Goal: Task Accomplishment & Management: Manage account settings

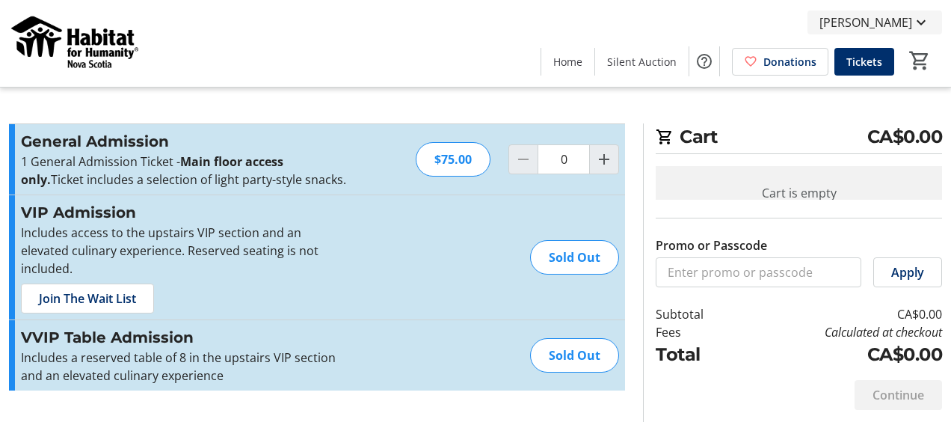
click at [923, 22] on mat-icon at bounding box center [921, 22] width 18 height 18
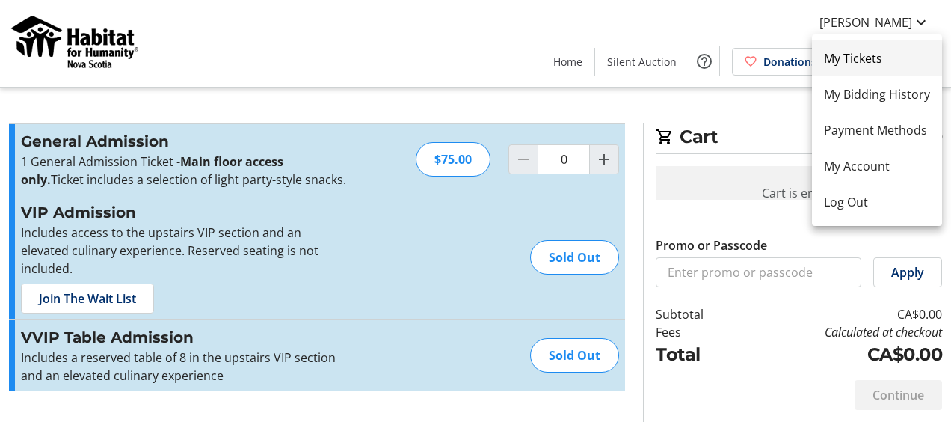
click at [867, 53] on span "My Tickets" at bounding box center [877, 58] width 106 height 18
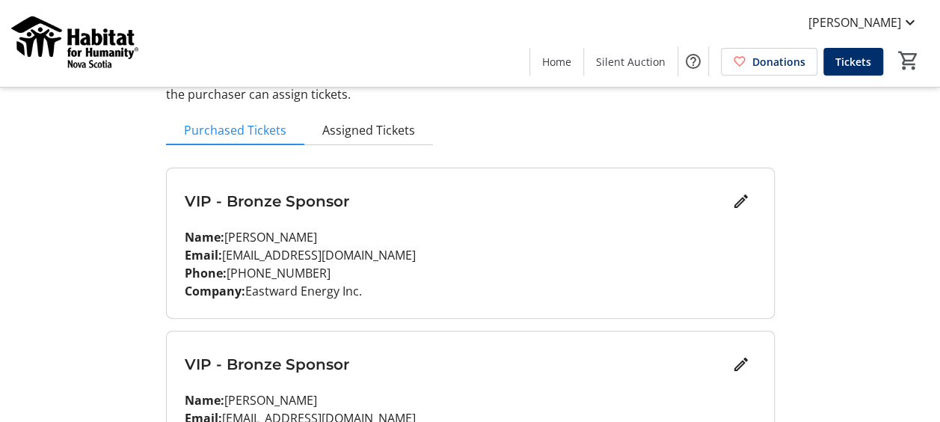
scroll to position [129, 0]
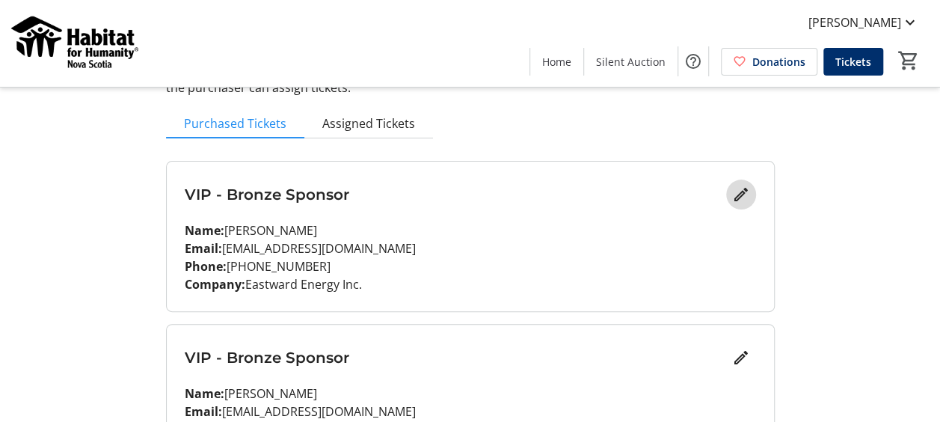
click at [750, 190] on span "Edit" at bounding box center [741, 194] width 30 height 30
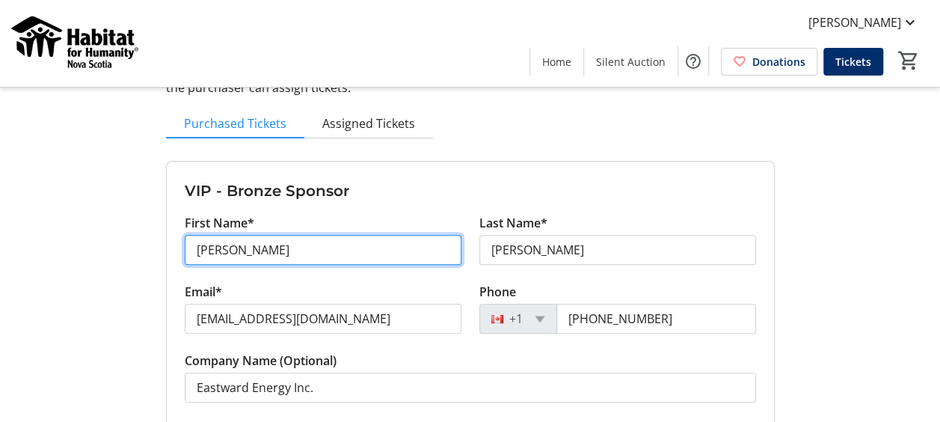
drag, startPoint x: 266, startPoint y: 250, endPoint x: 159, endPoint y: 256, distance: 107.8
type input "[PERSON_NAME]"
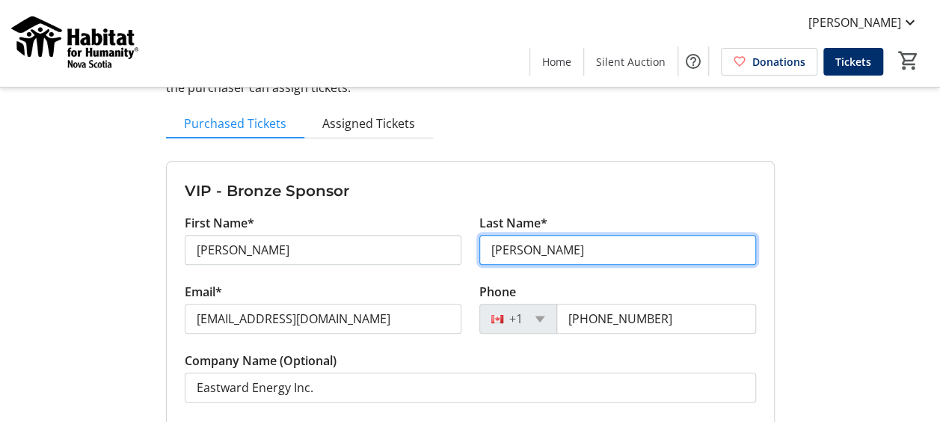
type input "[PERSON_NAME]"
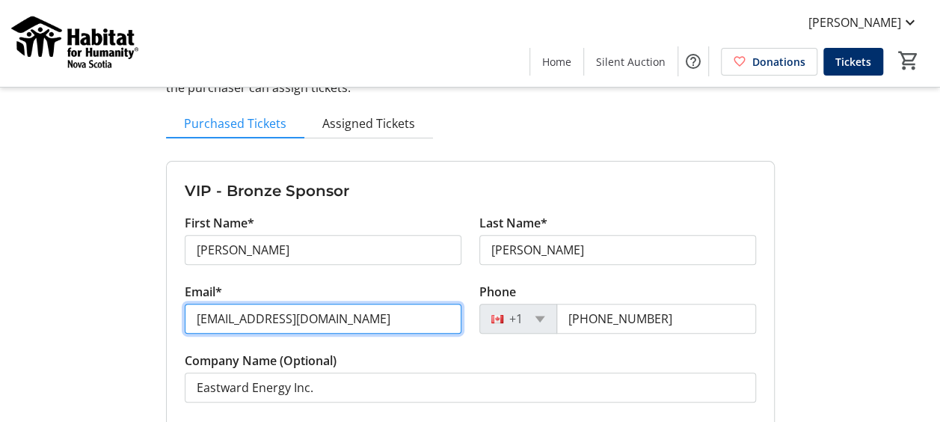
drag, startPoint x: 236, startPoint y: 313, endPoint x: 184, endPoint y: 309, distance: 52.5
click at [185, 309] on input "[EMAIL_ADDRESS][DOMAIN_NAME]" at bounding box center [323, 319] width 277 height 30
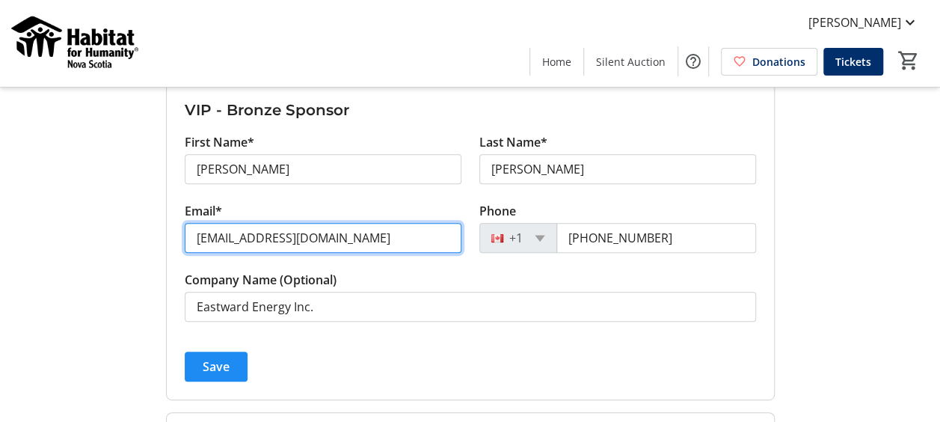
scroll to position [211, 0]
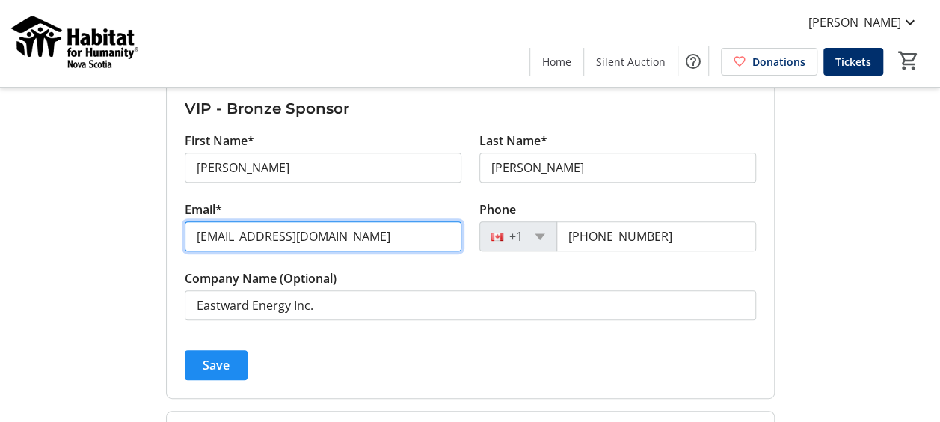
type input "[EMAIL_ADDRESS][DOMAIN_NAME]"
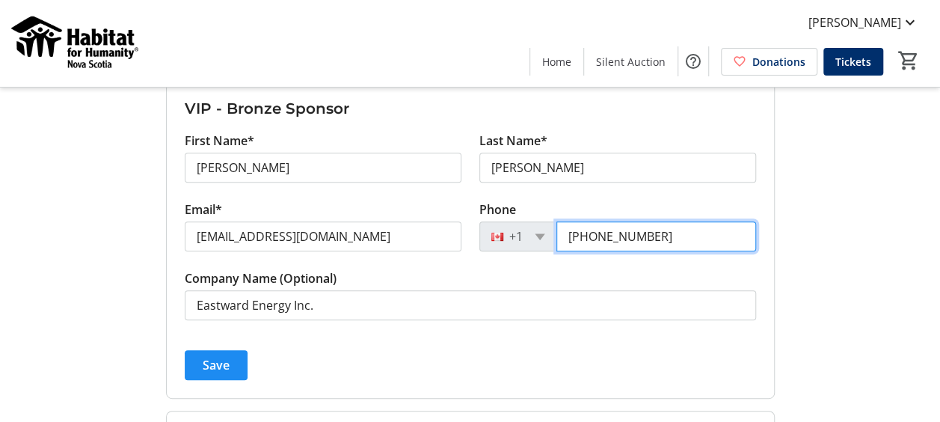
drag, startPoint x: 671, startPoint y: 235, endPoint x: 540, endPoint y: 225, distance: 131.9
click at [540, 225] on div "[PHONE_NUMBER]" at bounding box center [617, 236] width 277 height 30
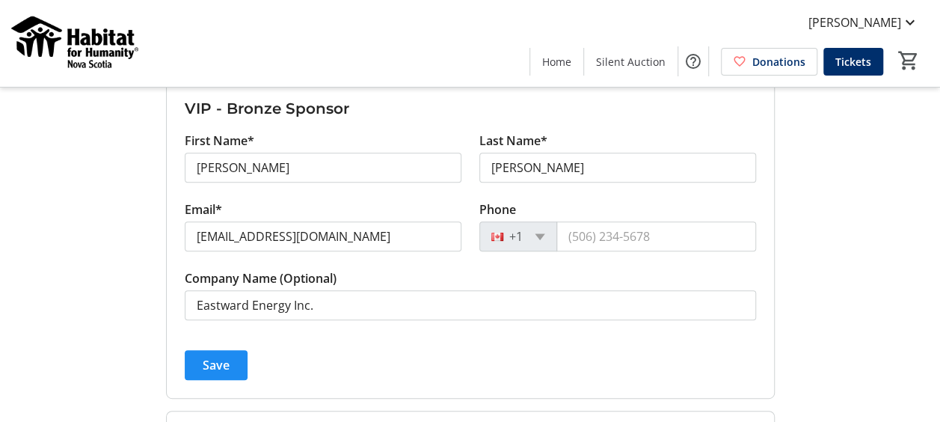
click at [867, 220] on div "My Event Tickets Here you can enter guest details for each ticket. Purchased ti…" at bounding box center [470, 368] width 940 height 1158
click at [216, 367] on span "Save" at bounding box center [216, 365] width 27 height 18
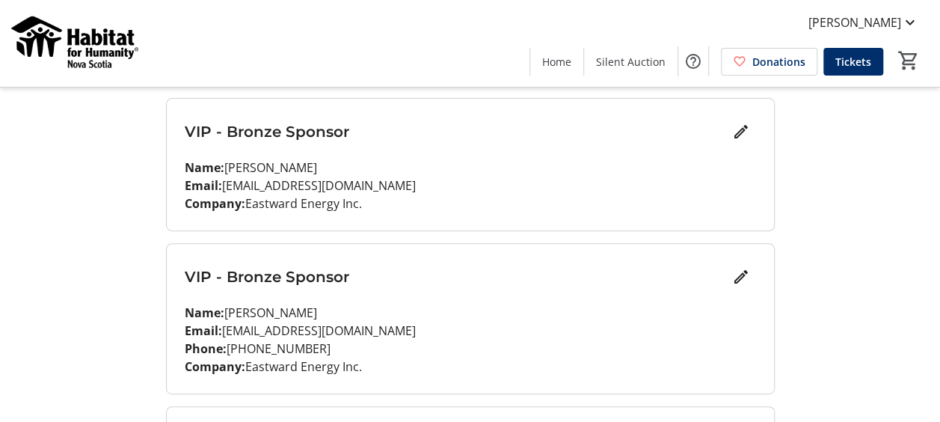
scroll to position [205, 0]
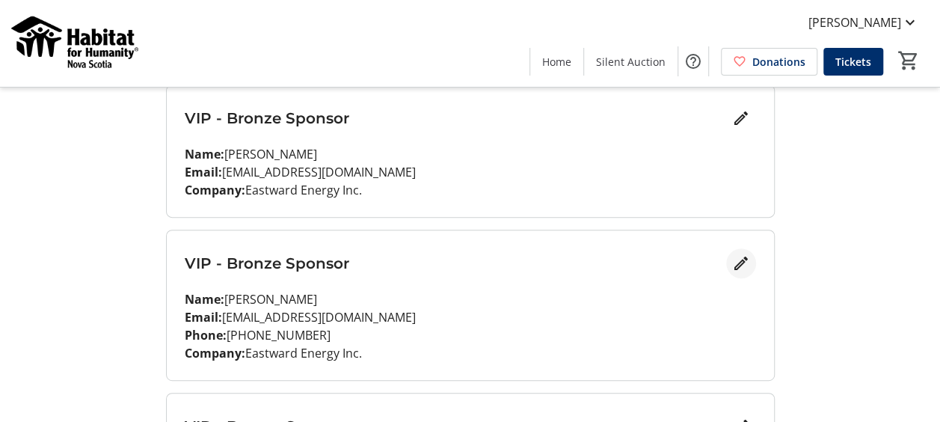
click at [728, 268] on span "Edit" at bounding box center [741, 263] width 30 height 30
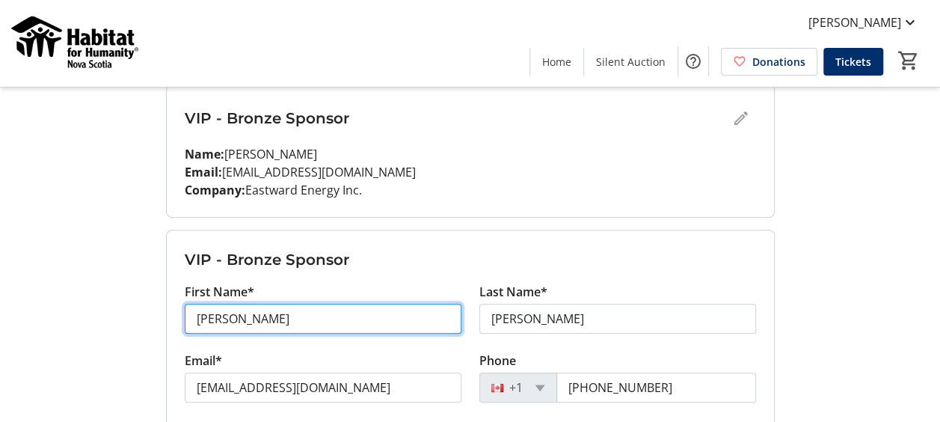
drag, startPoint x: 247, startPoint y: 326, endPoint x: 171, endPoint y: 313, distance: 76.6
click at [171, 313] on form "VIP - Bronze Sponsor First Name* [PERSON_NAME] Last Name* [PERSON_NAME] Email* …" at bounding box center [470, 389] width 607 height 319
type input "[PERSON_NAME]"
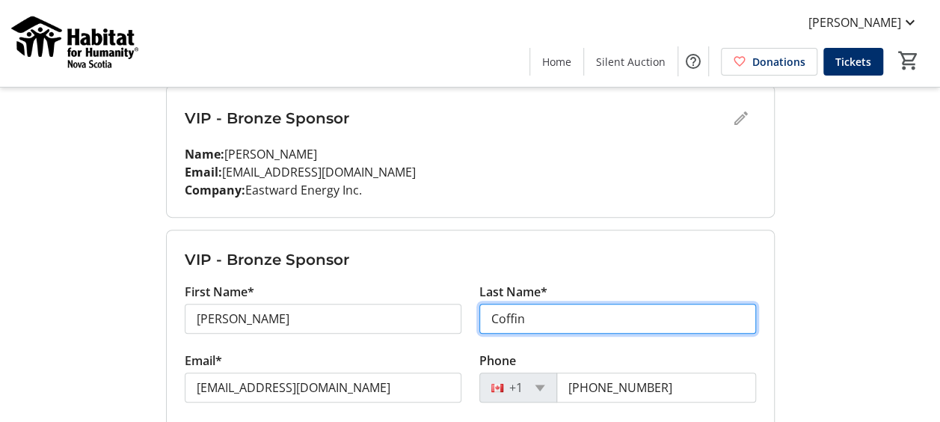
type input "Coffin"
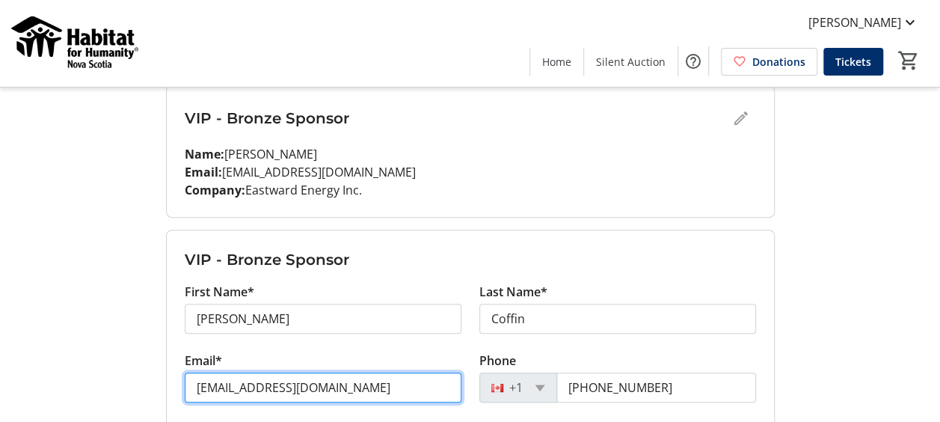
drag, startPoint x: 239, startPoint y: 383, endPoint x: 161, endPoint y: 378, distance: 77.2
click at [161, 378] on div "My Event Tickets Here you can enter guest details for each ticket. Purchased ti…" at bounding box center [470, 365] width 627 height 1140
type input "[EMAIL_ADDRESS][DOMAIN_NAME]"
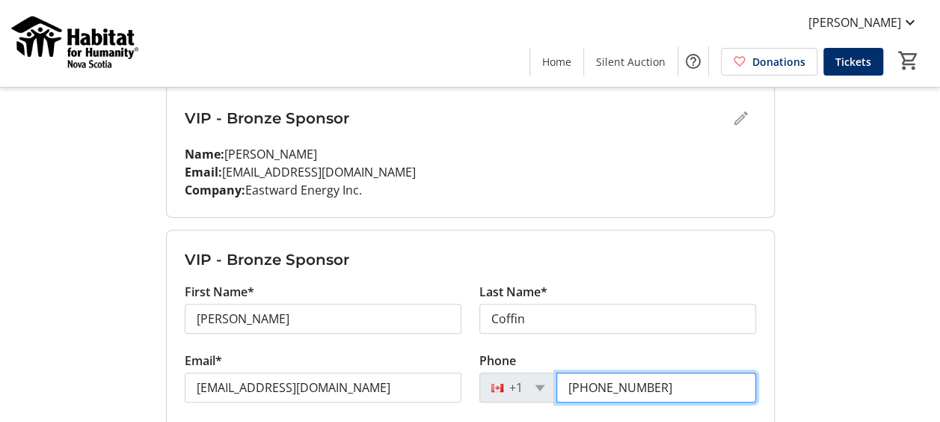
drag, startPoint x: 674, startPoint y: 375, endPoint x: 534, endPoint y: 371, distance: 139.9
click at [534, 372] on div "[PHONE_NUMBER]" at bounding box center [617, 387] width 277 height 30
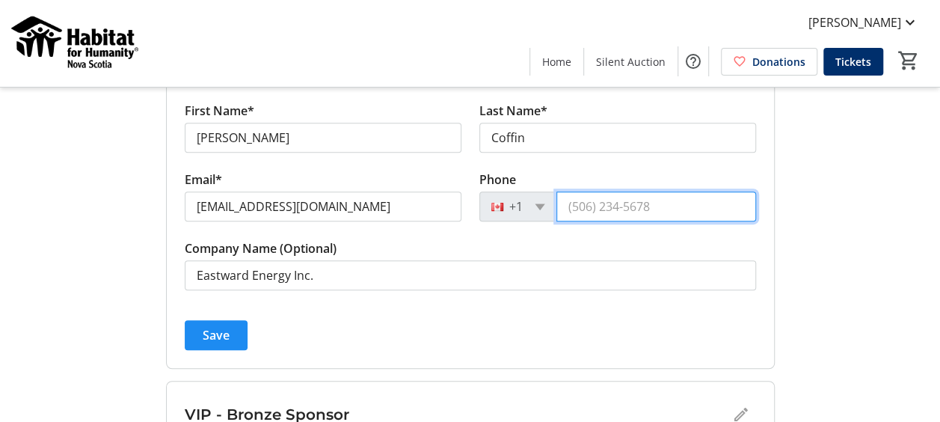
scroll to position [402, 0]
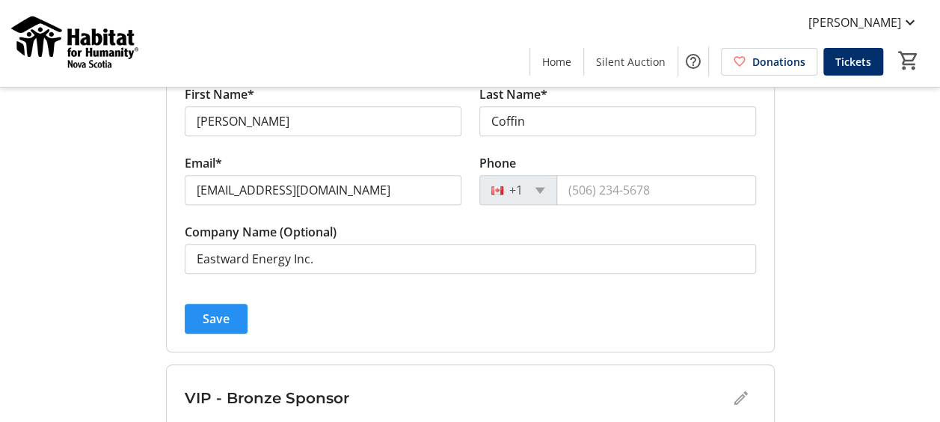
click at [214, 320] on span "Save" at bounding box center [216, 319] width 27 height 18
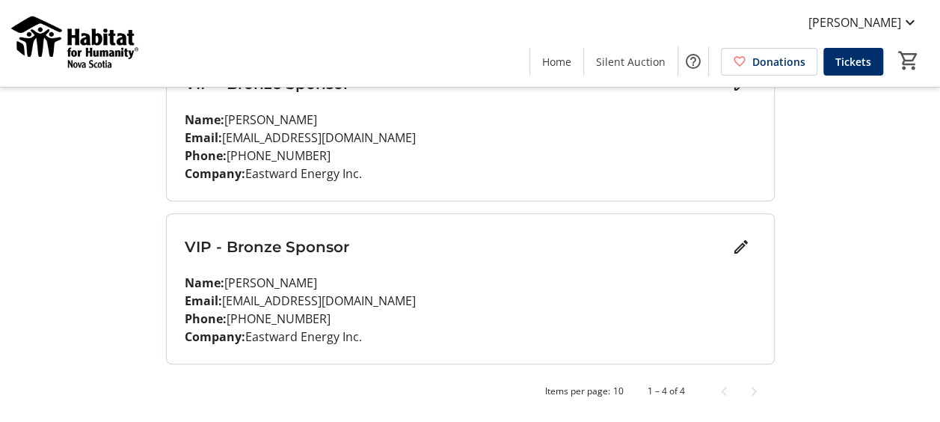
scroll to position [477, 0]
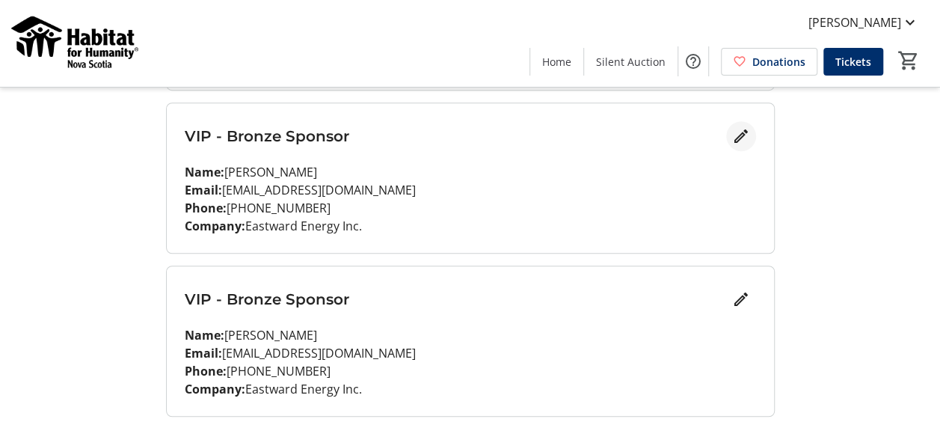
click at [739, 133] on mat-icon "Edit" at bounding box center [741, 136] width 18 height 18
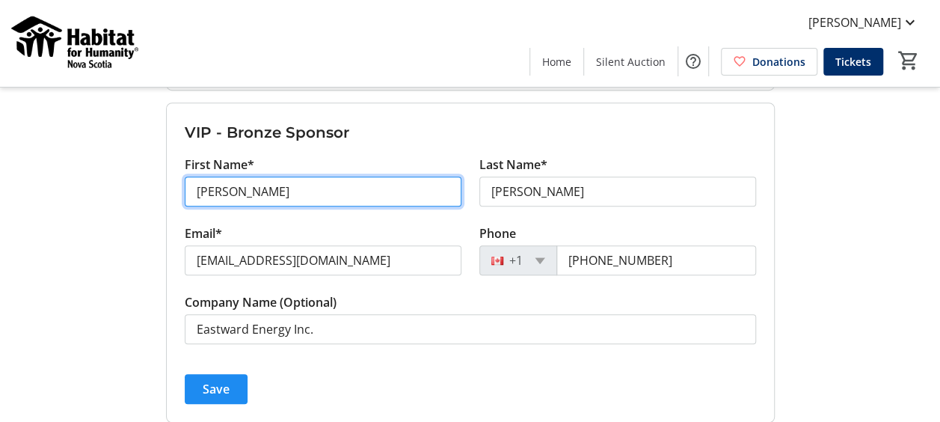
drag, startPoint x: 390, startPoint y: 200, endPoint x: 109, endPoint y: 157, distance: 283.7
click at [109, 157] on div "My Event Tickets Here you can enter guest details for each ticket. Purchased ti…" at bounding box center [470, 84] width 940 height 1122
type input "[PERSON_NAME]"
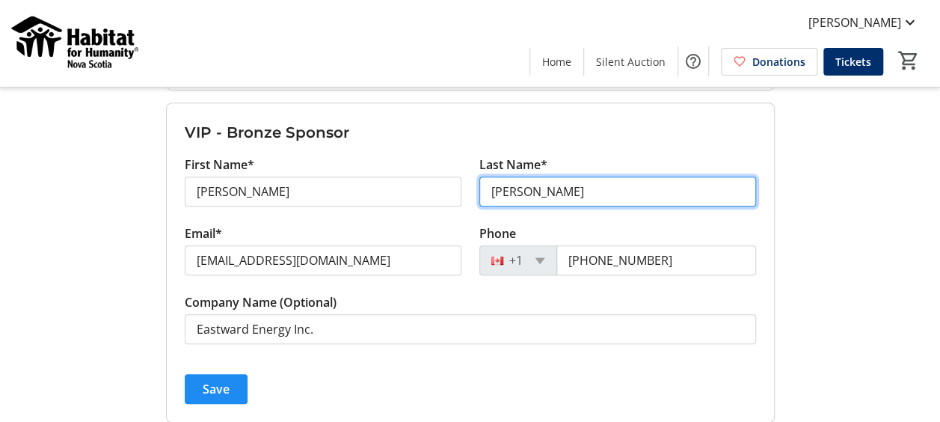
type input "[PERSON_NAME]"
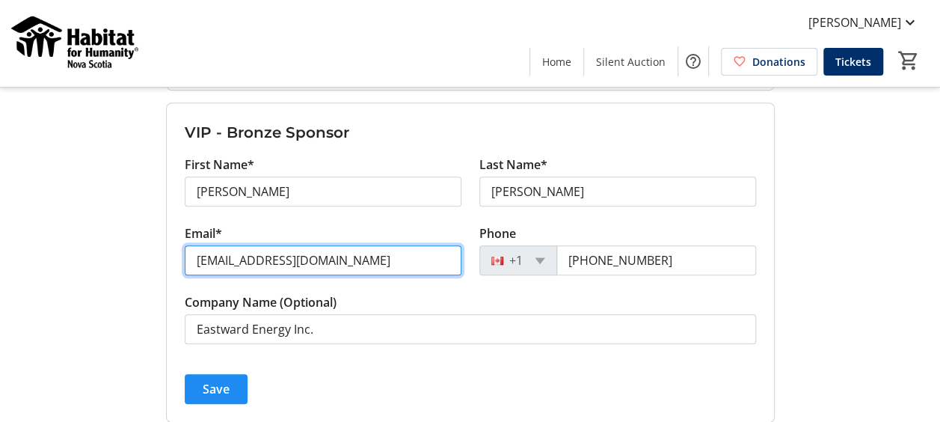
drag, startPoint x: 239, startPoint y: 253, endPoint x: 175, endPoint y: 258, distance: 63.8
click at [176, 258] on div "Email* [EMAIL_ADDRESS][DOMAIN_NAME]" at bounding box center [323, 258] width 295 height 69
type input "[EMAIL_ADDRESS][DOMAIN_NAME]"
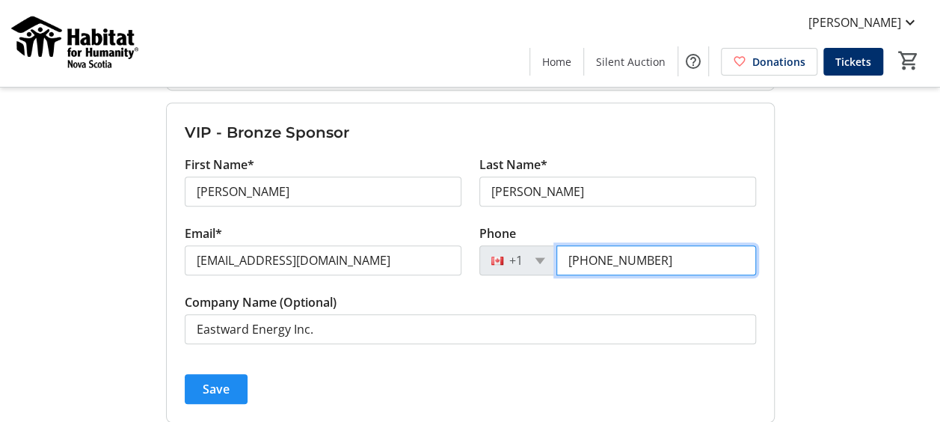
drag, startPoint x: 603, startPoint y: 260, endPoint x: 547, endPoint y: 256, distance: 55.5
click at [547, 256] on div "[PHONE_NUMBER]" at bounding box center [617, 260] width 277 height 30
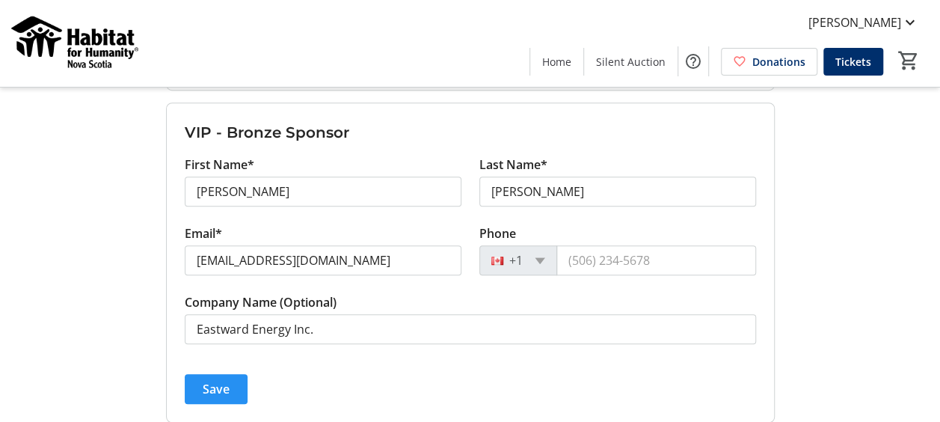
click at [220, 390] on span "Save" at bounding box center [216, 389] width 27 height 18
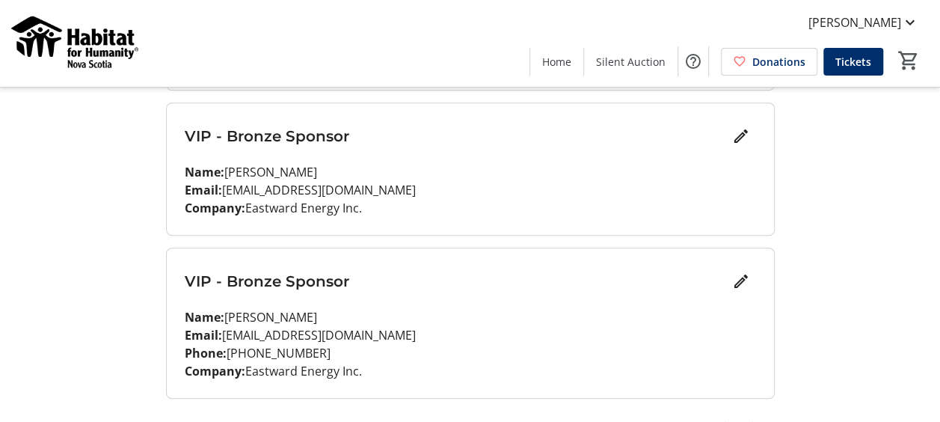
scroll to position [511, 0]
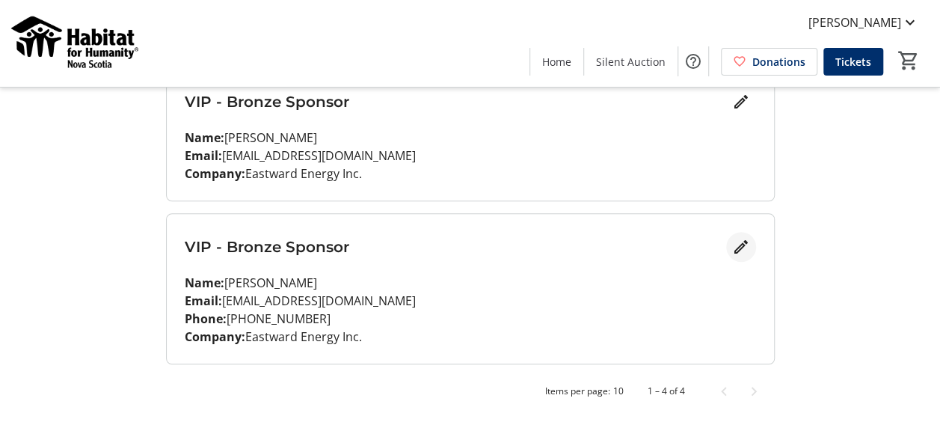
click at [736, 244] on mat-icon "Edit" at bounding box center [741, 247] width 18 height 18
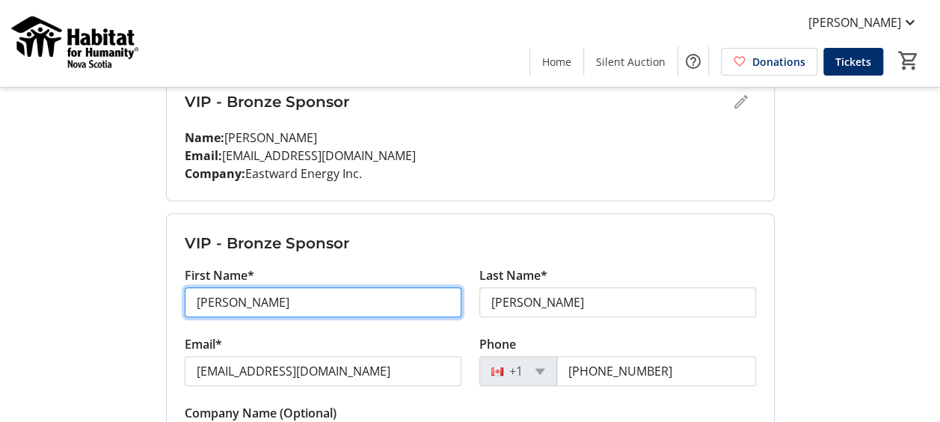
drag, startPoint x: 269, startPoint y: 304, endPoint x: 126, endPoint y: 280, distance: 145.7
click at [126, 280] on div "My Event Tickets Here you can enter guest details for each ticket. Purchased ti…" at bounding box center [470, 41] width 940 height 1104
type input "[PERSON_NAME]"
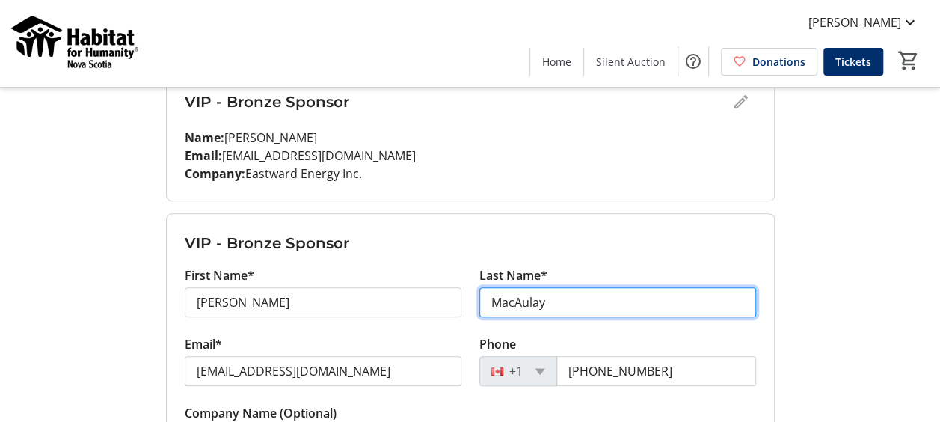
type input "MacAulay"
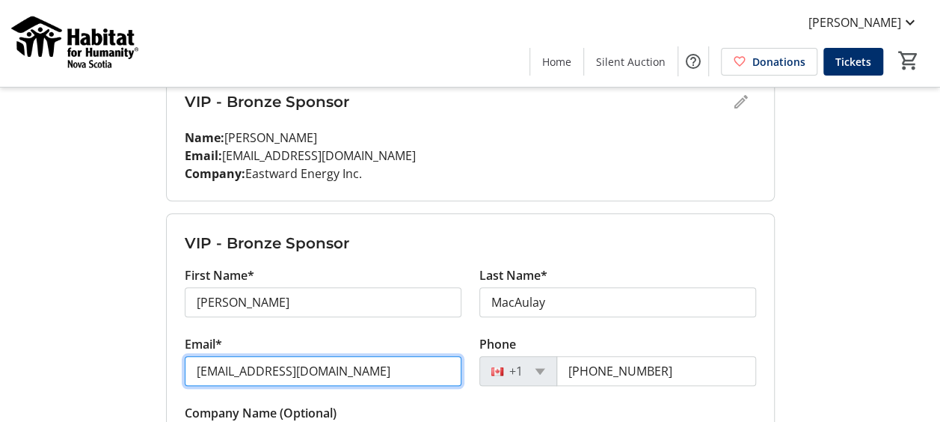
drag, startPoint x: 240, startPoint y: 368, endPoint x: 173, endPoint y: 374, distance: 66.8
click at [173, 374] on form "VIP - Bronze Sponsor First Name* [PERSON_NAME] Last Name* [PERSON_NAME] Email* …" at bounding box center [470, 373] width 607 height 319
type input "[EMAIL_ADDRESS][DOMAIN_NAME]"
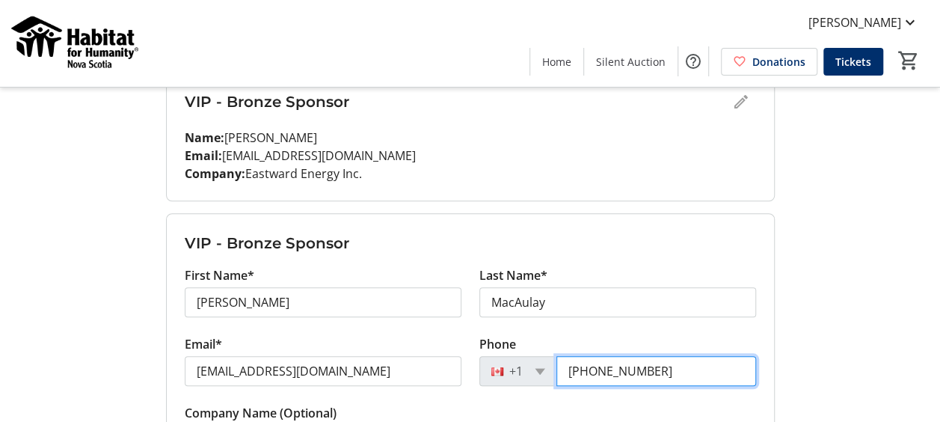
drag, startPoint x: 687, startPoint y: 369, endPoint x: 520, endPoint y: 351, distance: 167.7
click at [520, 351] on tr-form-field "Phone [PHONE_NUMBER]" at bounding box center [617, 369] width 277 height 69
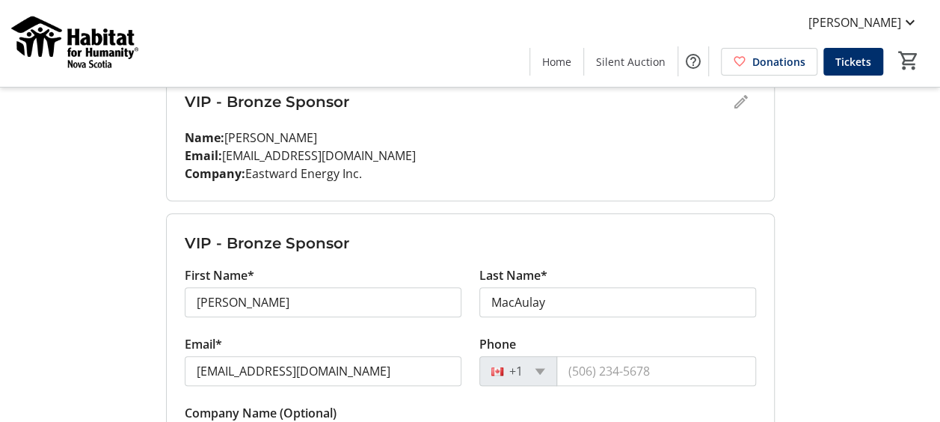
click at [790, 283] on div "My Event Tickets Here you can enter guest details for each ticket. Purchased ti…" at bounding box center [470, 41] width 940 height 1104
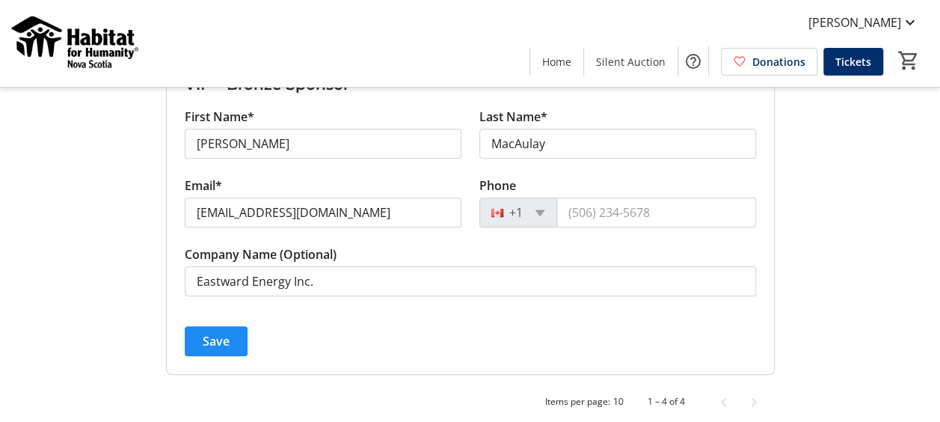
scroll to position [679, 0]
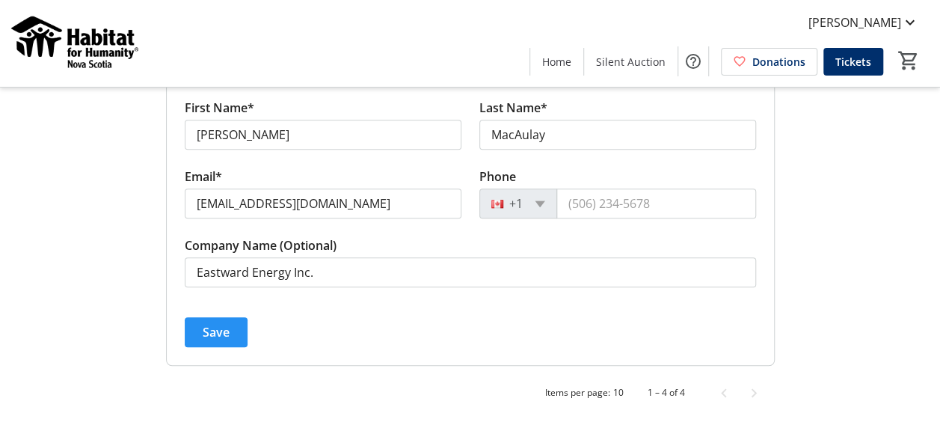
click at [227, 331] on span "Save" at bounding box center [216, 332] width 27 height 18
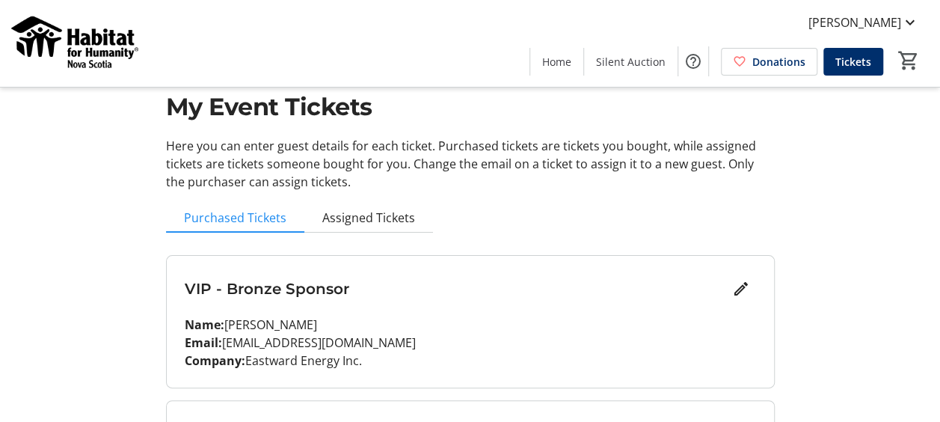
scroll to position [0, 0]
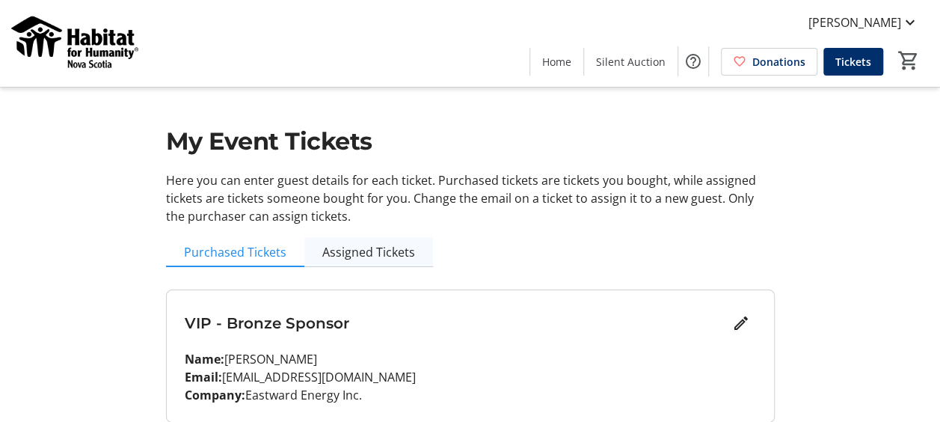
click at [383, 246] on span "Assigned Tickets" at bounding box center [368, 252] width 93 height 12
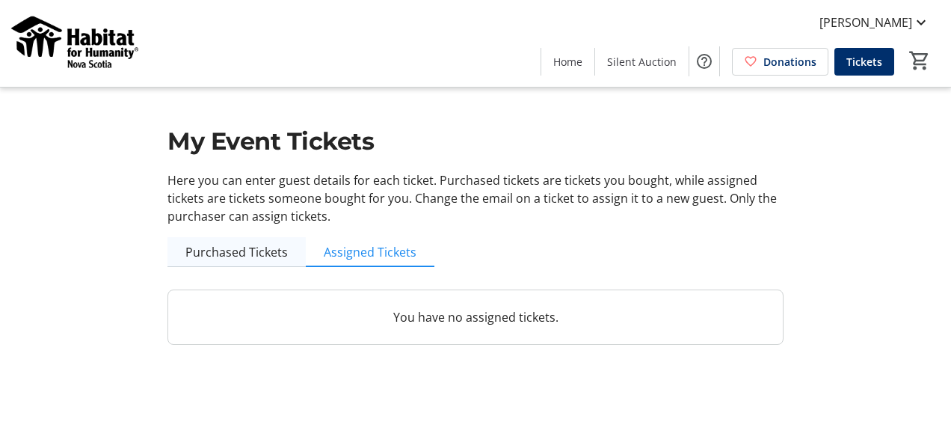
click at [247, 254] on span "Purchased Tickets" at bounding box center [236, 252] width 102 height 12
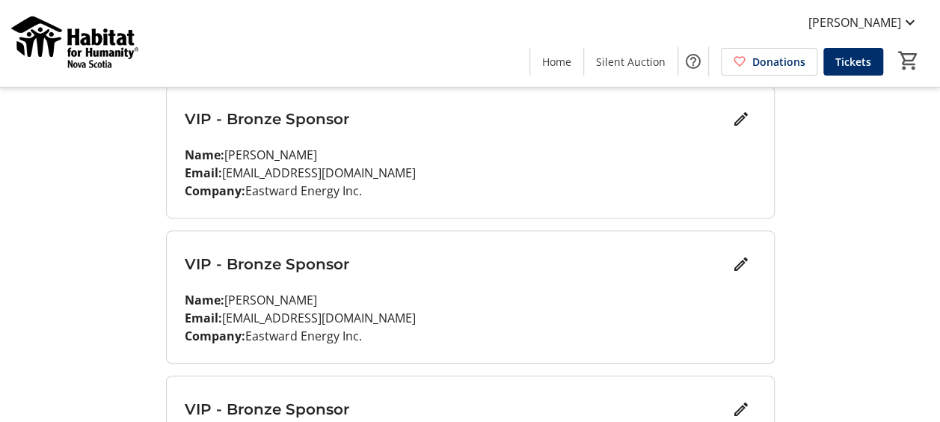
scroll to position [350, 0]
click at [739, 112] on mat-icon "Edit" at bounding box center [741, 118] width 18 height 18
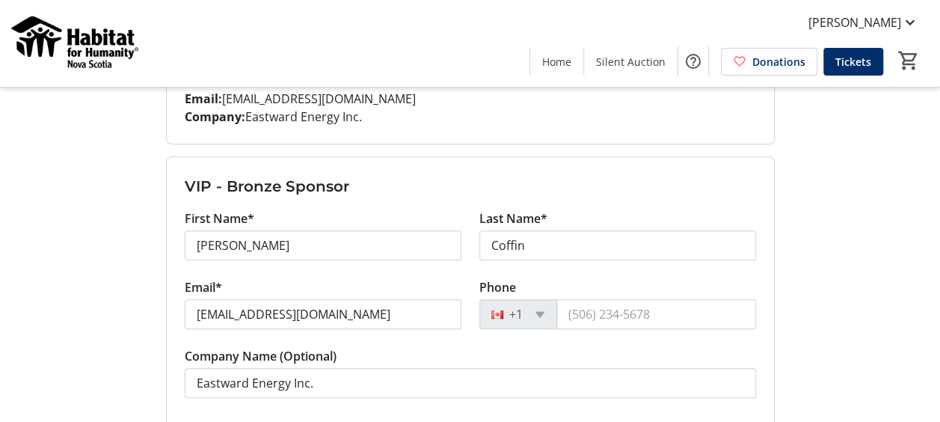
scroll to position [357, 0]
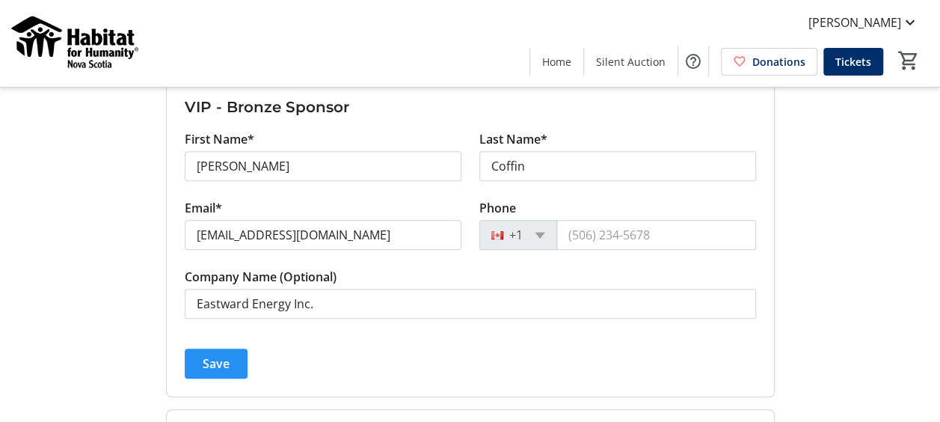
click at [214, 358] on span "Save" at bounding box center [216, 363] width 27 height 18
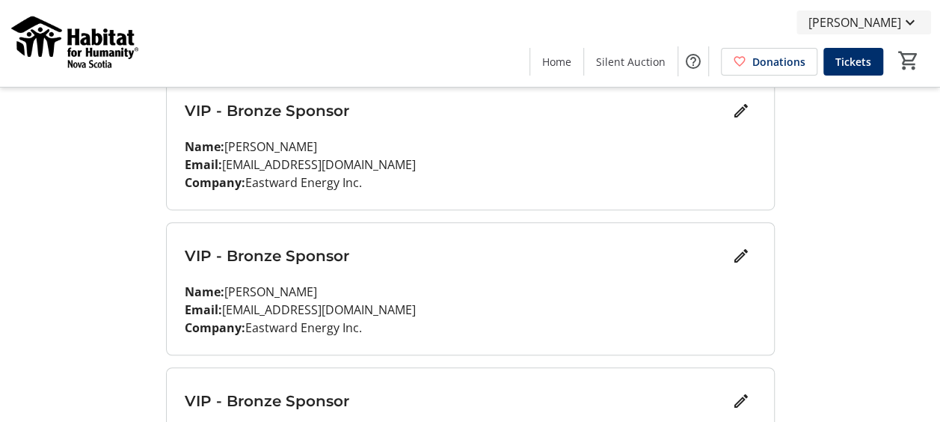
click at [896, 29] on span "[PERSON_NAME]" at bounding box center [854, 22] width 93 height 18
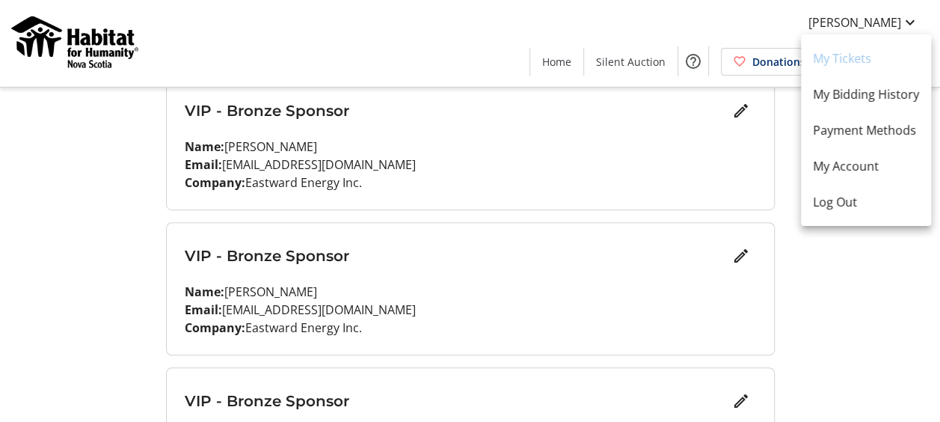
click at [833, 265] on div at bounding box center [470, 211] width 940 height 422
